Goal: Find specific page/section

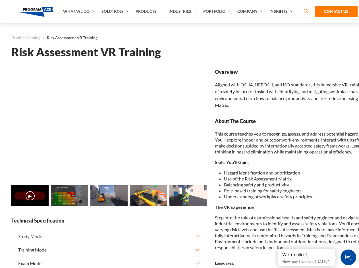
click at [116, 11] on link "Solutions" at bounding box center [116, 11] width 34 height 23
click at [0, 0] on div "AI & Computer Vision Solutions Computer Vision Quality Control AI tools for fas…" at bounding box center [0, 0] width 0 height 0
click at [0, 0] on div "AI & Computer Vision Solutions Virtual Training Solutions Virtual Tour Solution…" at bounding box center [0, 0] width 0 height 0
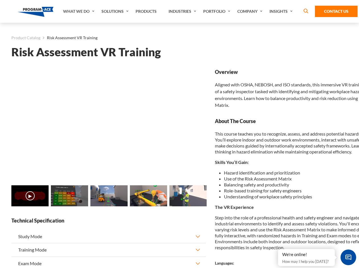
click at [0, 0] on div "AI & Computer Vision Solutions Virtual Training Solutions Virtual Tour Solution…" at bounding box center [0, 0] width 0 height 0
click at [0, 0] on div "AI & Computer Vision Solutions Computer Vision Quality Control AI tools for fas…" at bounding box center [0, 0] width 0 height 0
